Goal: Information Seeking & Learning: Learn about a topic

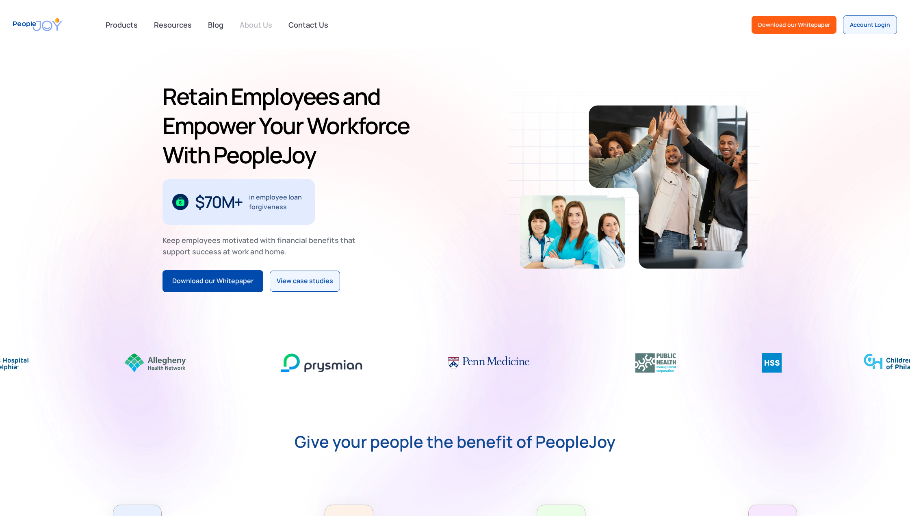
click at [268, 26] on link "About Us" at bounding box center [256, 25] width 42 height 18
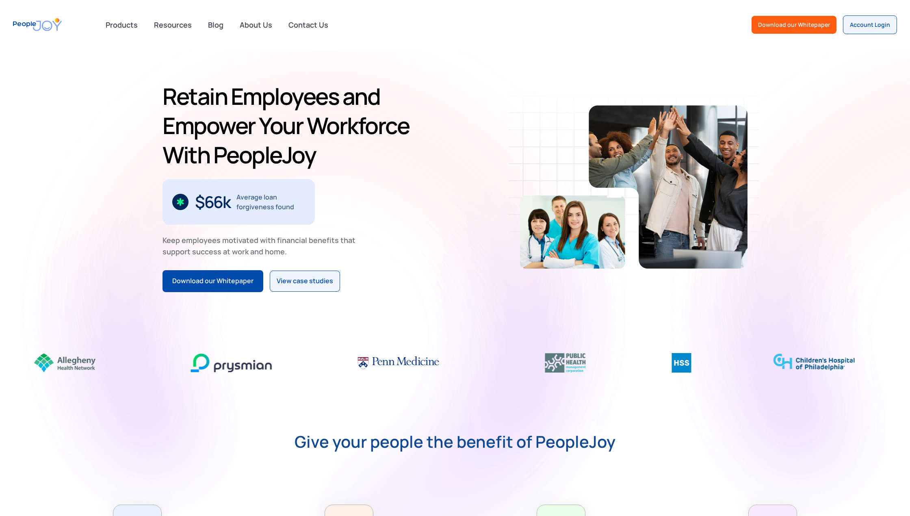
scroll to position [81, 0]
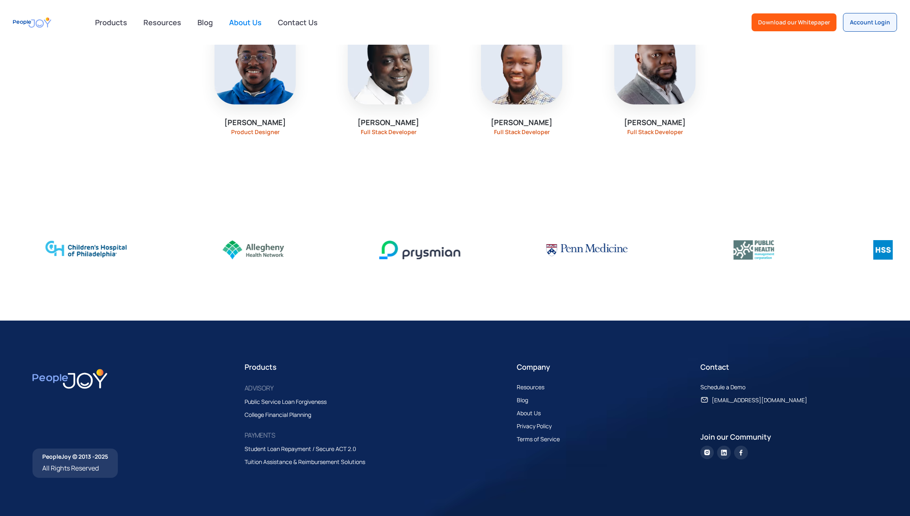
scroll to position [1021, 0]
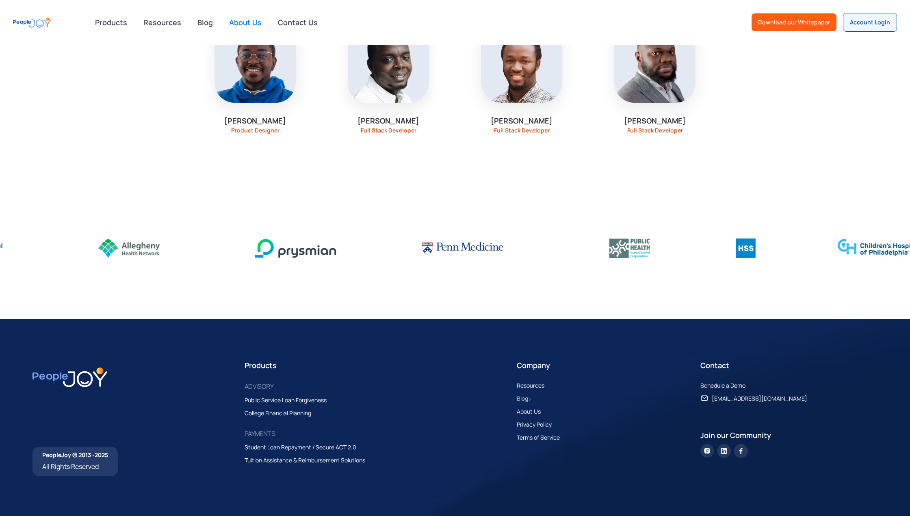
drag, startPoint x: 525, startPoint y: 396, endPoint x: 553, endPoint y: 389, distance: 29.8
click at [525, 397] on div "Blog" at bounding box center [522, 399] width 11 height 10
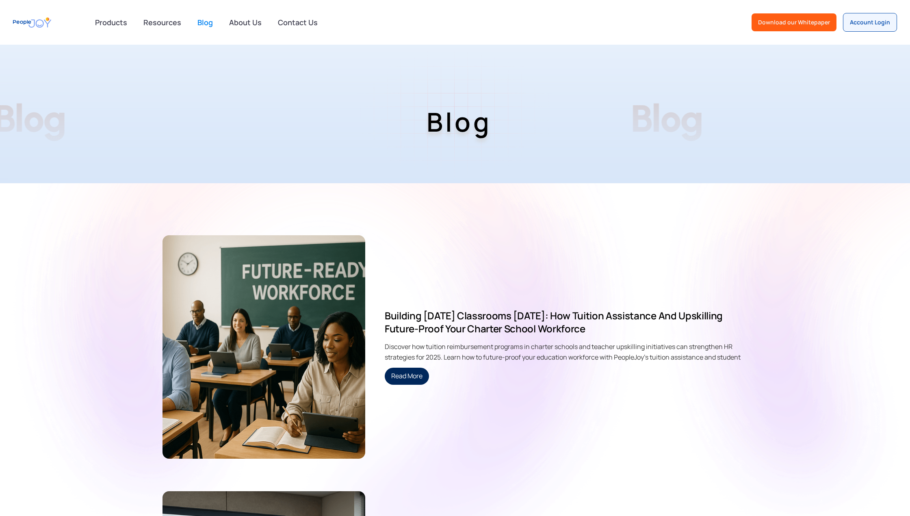
drag, startPoint x: 65, startPoint y: 293, endPoint x: 52, endPoint y: 291, distance: 12.7
drag, startPoint x: 244, startPoint y: 98, endPoint x: 237, endPoint y: 83, distance: 16.2
click at [247, 98] on h1 "Blog" at bounding box center [459, 122] width 593 height 68
